Goal: Transaction & Acquisition: Book appointment/travel/reservation

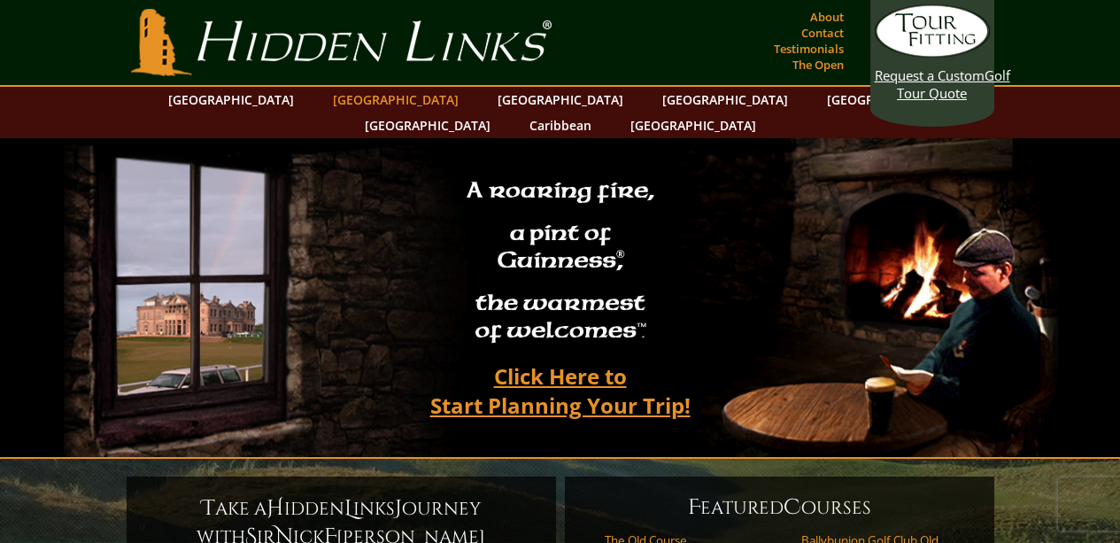
click at [374, 101] on link "[GEOGRAPHIC_DATA]" at bounding box center [395, 100] width 143 height 26
click at [355, 104] on link "[GEOGRAPHIC_DATA]" at bounding box center [395, 100] width 143 height 26
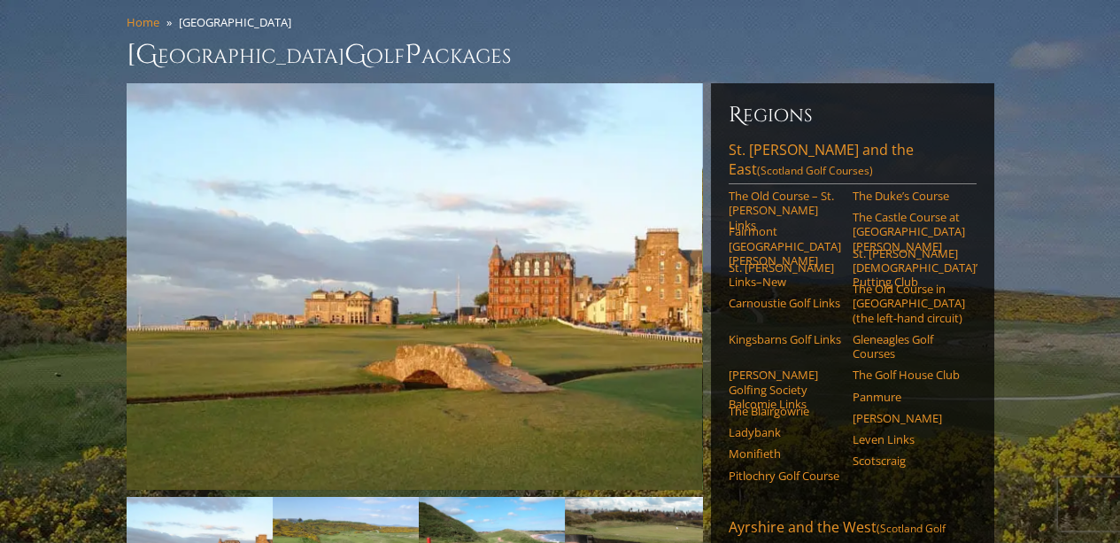
scroll to position [110, 0]
